Goal: Task Accomplishment & Management: Manage account settings

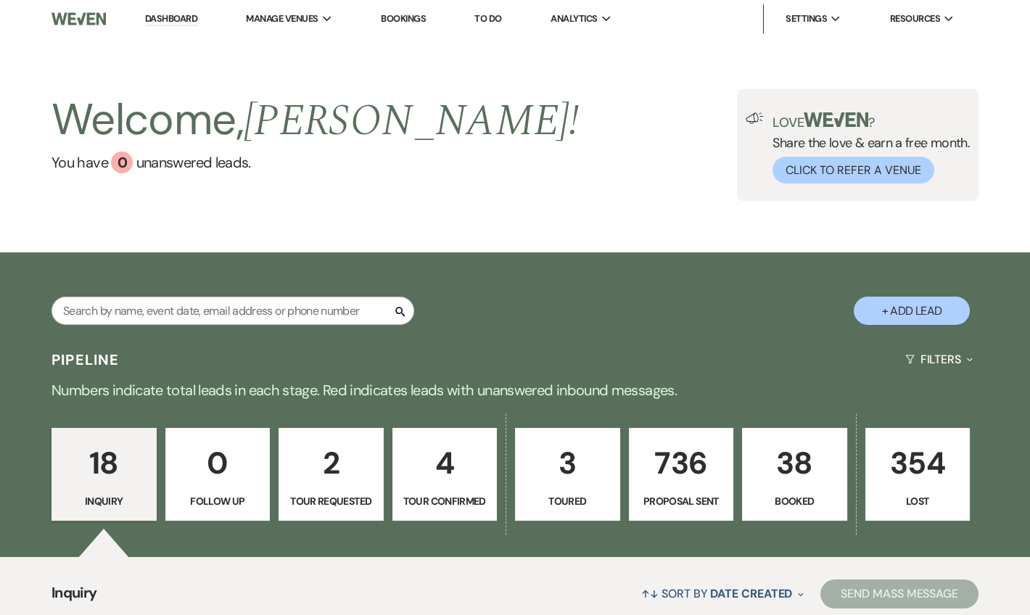
click at [191, 21] on link "Dashboard" at bounding box center [171, 19] width 52 height 14
click at [156, 30] on li "Dashboard" at bounding box center [171, 18] width 67 height 29
click at [155, 17] on link "Dashboard" at bounding box center [171, 19] width 52 height 14
click at [171, 17] on link "Dashboard" at bounding box center [171, 19] width 52 height 14
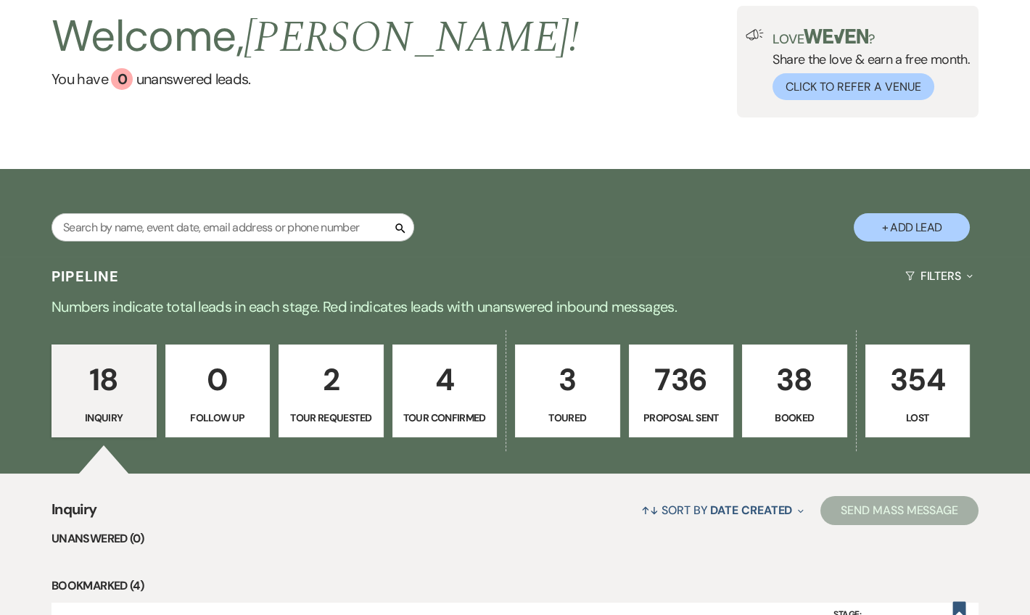
scroll to position [263, 0]
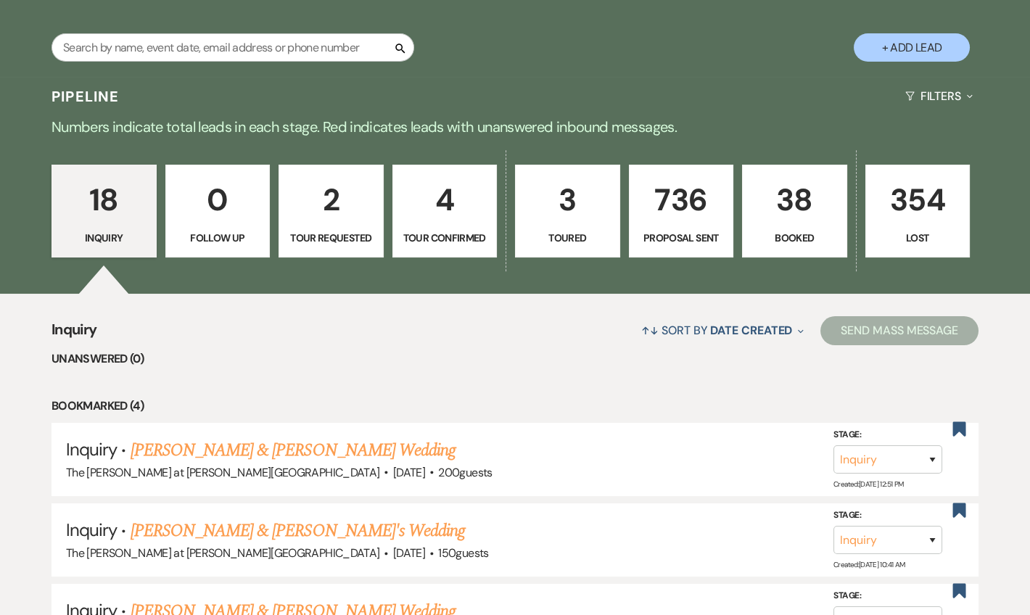
click at [781, 217] on p "38" at bounding box center [795, 200] width 86 height 49
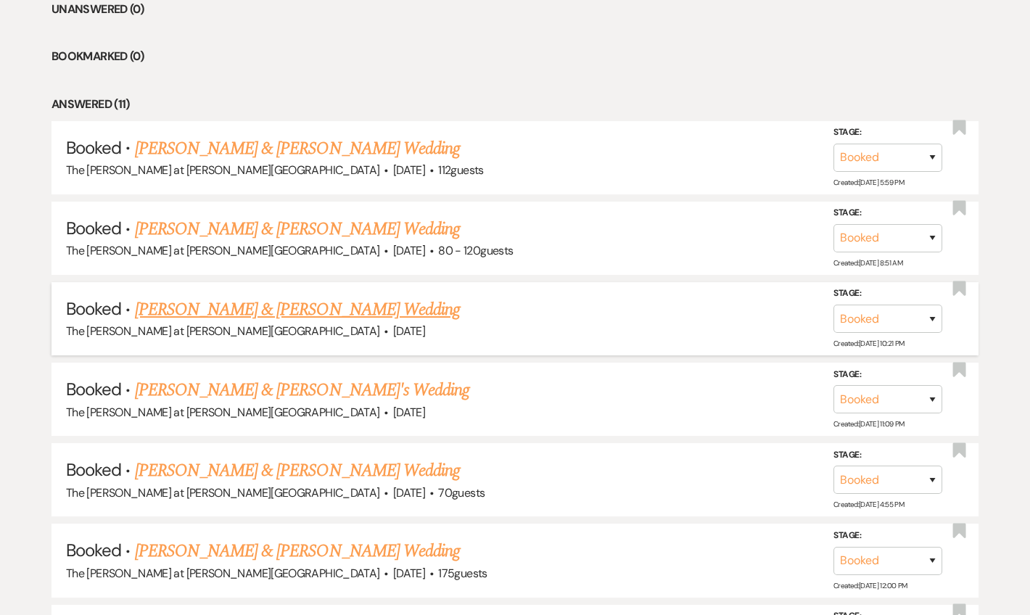
scroll to position [615, 0]
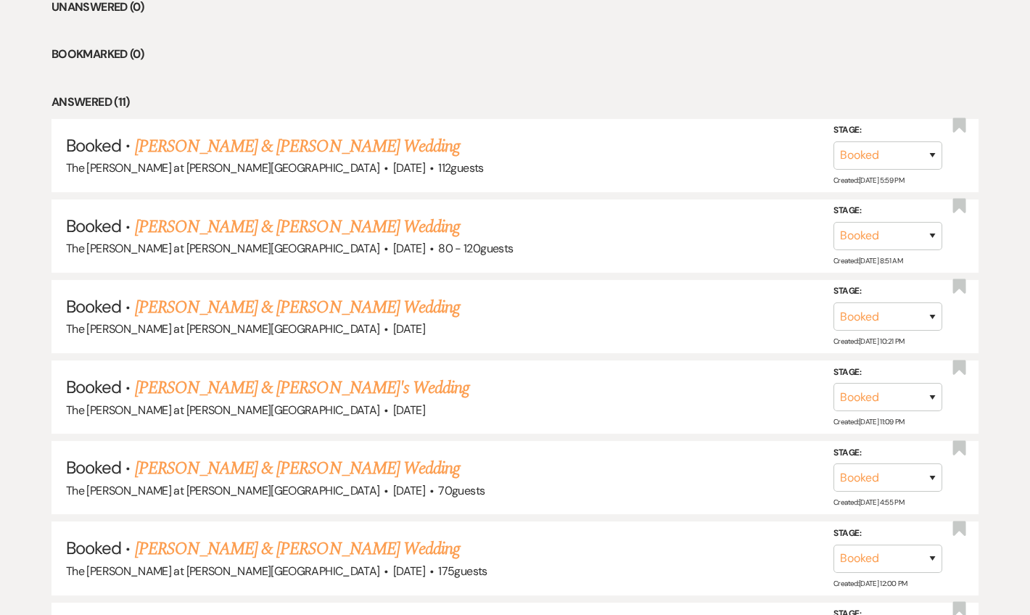
click at [236, 300] on link "[PERSON_NAME] & [PERSON_NAME] Wedding" at bounding box center [297, 308] width 325 height 26
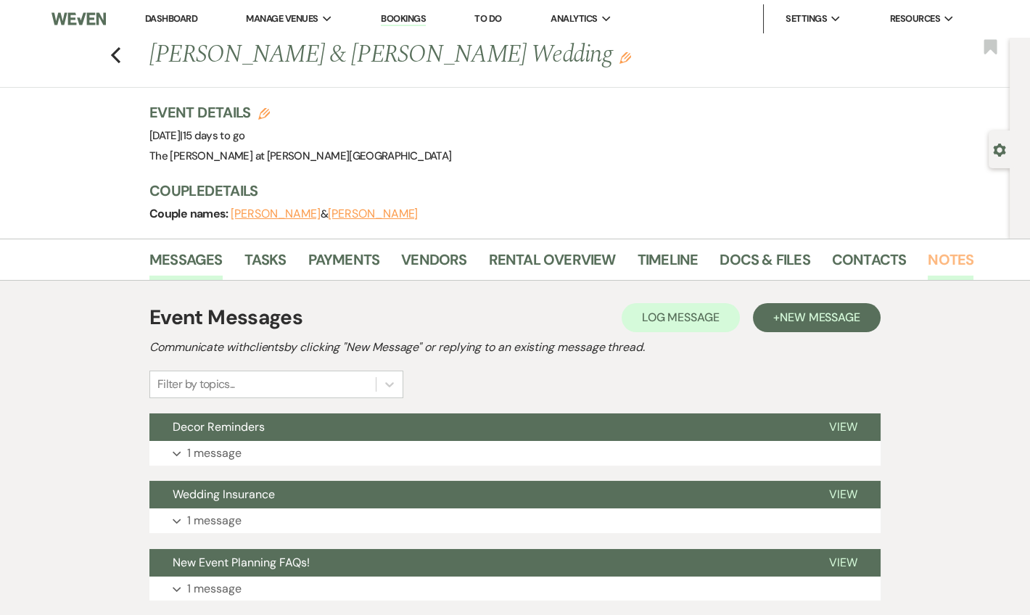
click at [947, 254] on link "Notes" at bounding box center [951, 264] width 46 height 32
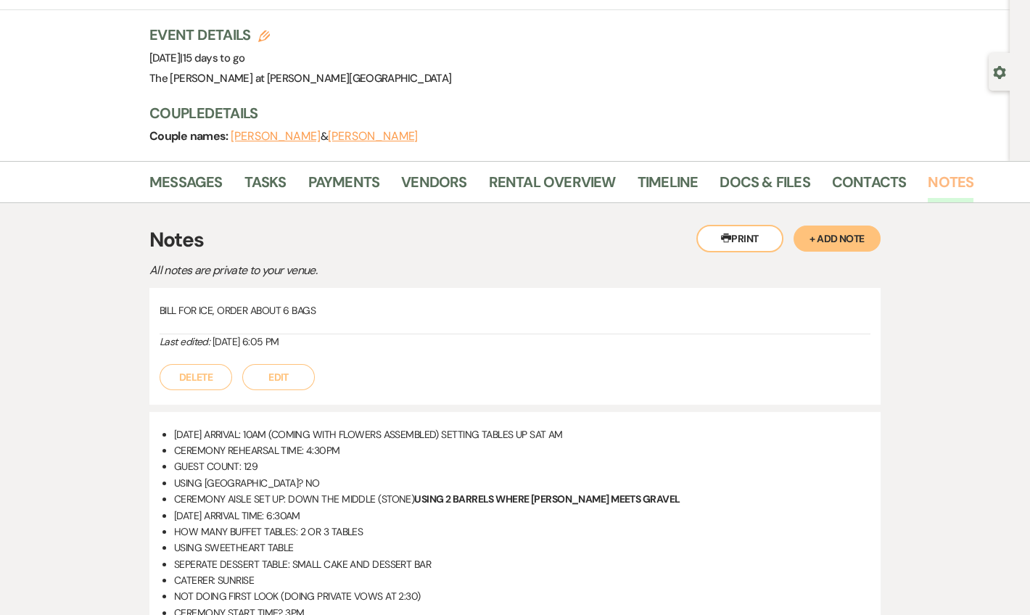
scroll to position [263, 0]
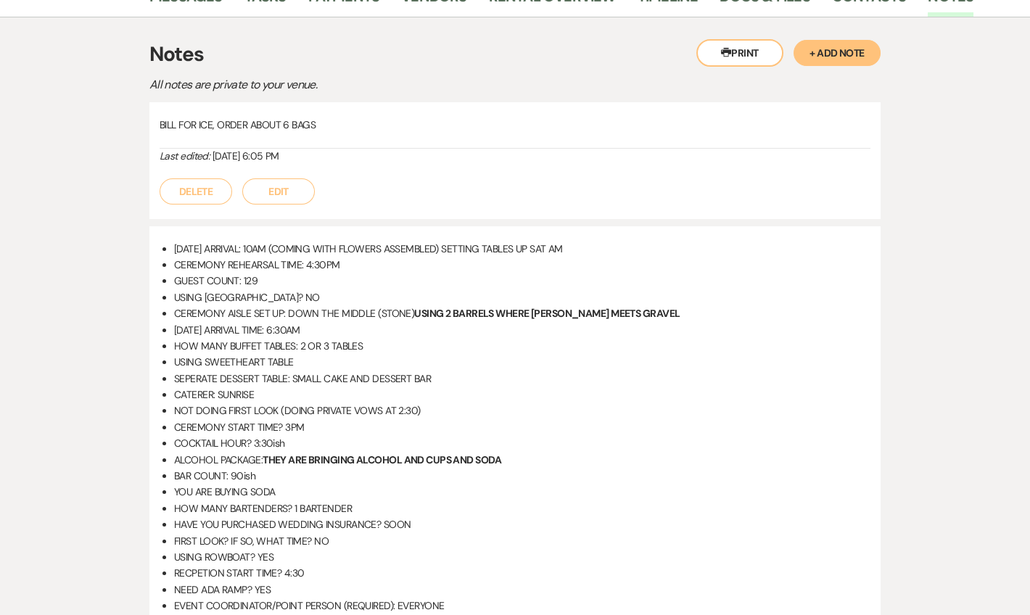
click at [813, 60] on button "+ Add Note" at bounding box center [837, 53] width 87 height 26
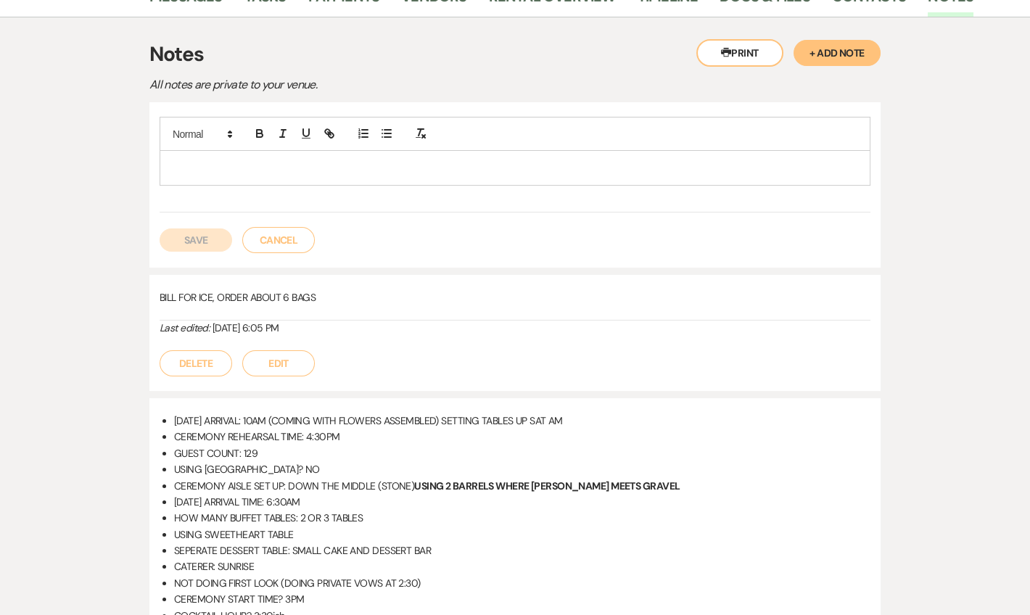
click at [311, 165] on p at bounding box center [515, 168] width 688 height 16
click at [200, 234] on button "Save" at bounding box center [196, 240] width 73 height 23
